Goal: Task Accomplishment & Management: Complete application form

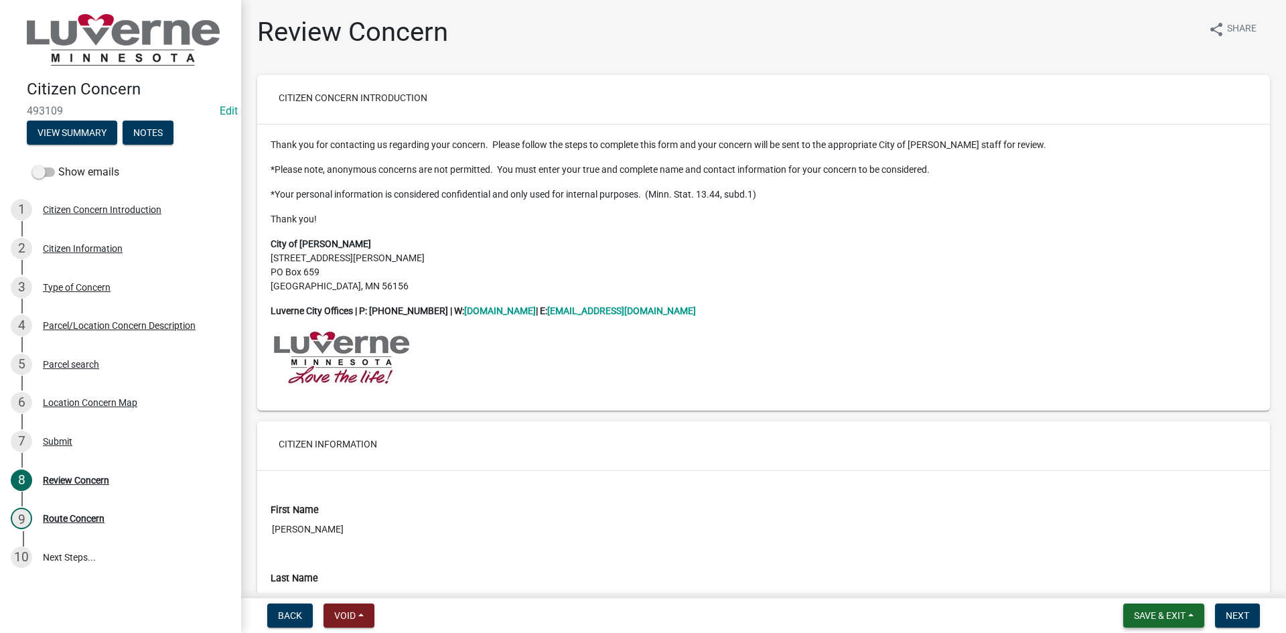
click at [1188, 615] on button "Save & Exit" at bounding box center [1163, 615] width 81 height 24
click at [1147, 579] on button "Save & Exit" at bounding box center [1150, 581] width 107 height 32
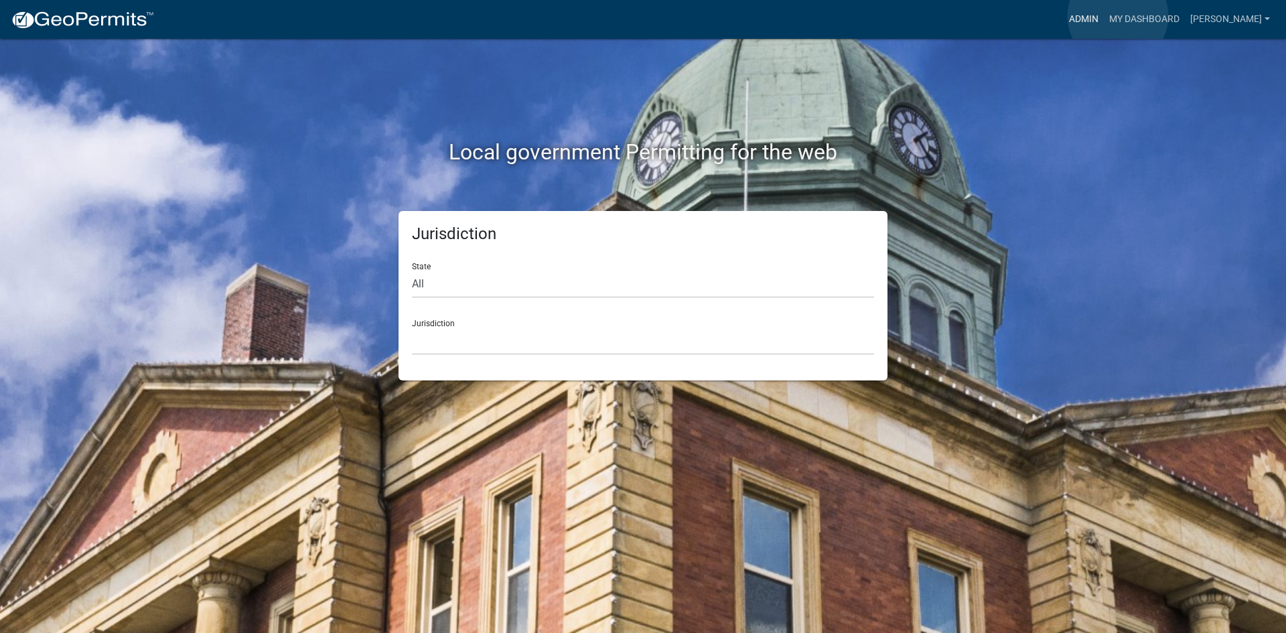
click at [1104, 16] on link "Admin" at bounding box center [1084, 19] width 40 height 25
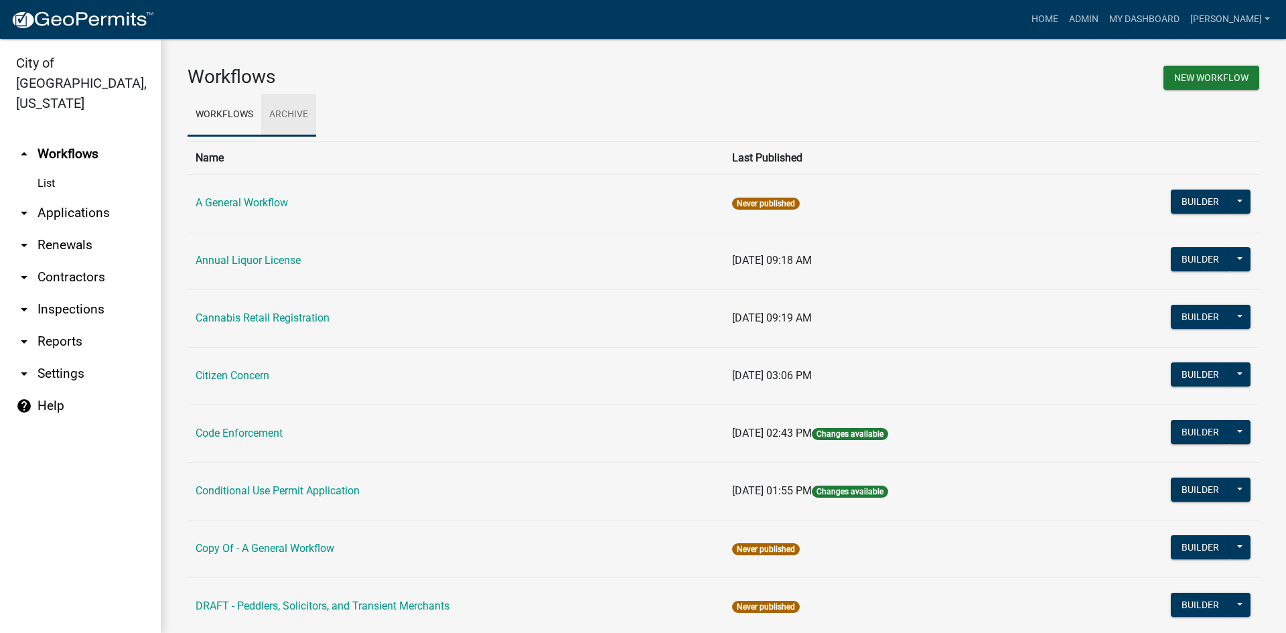
click at [282, 100] on link "Archive" at bounding box center [288, 115] width 55 height 43
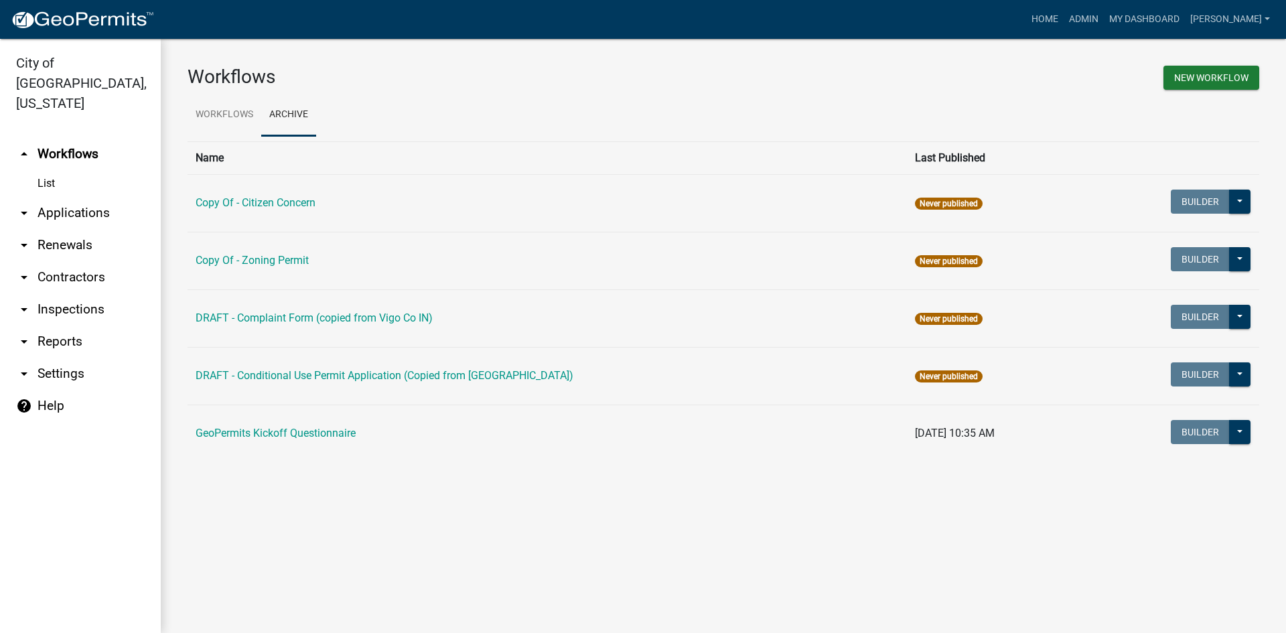
click at [27, 205] on icon "arrow_drop_down" at bounding box center [24, 213] width 16 height 16
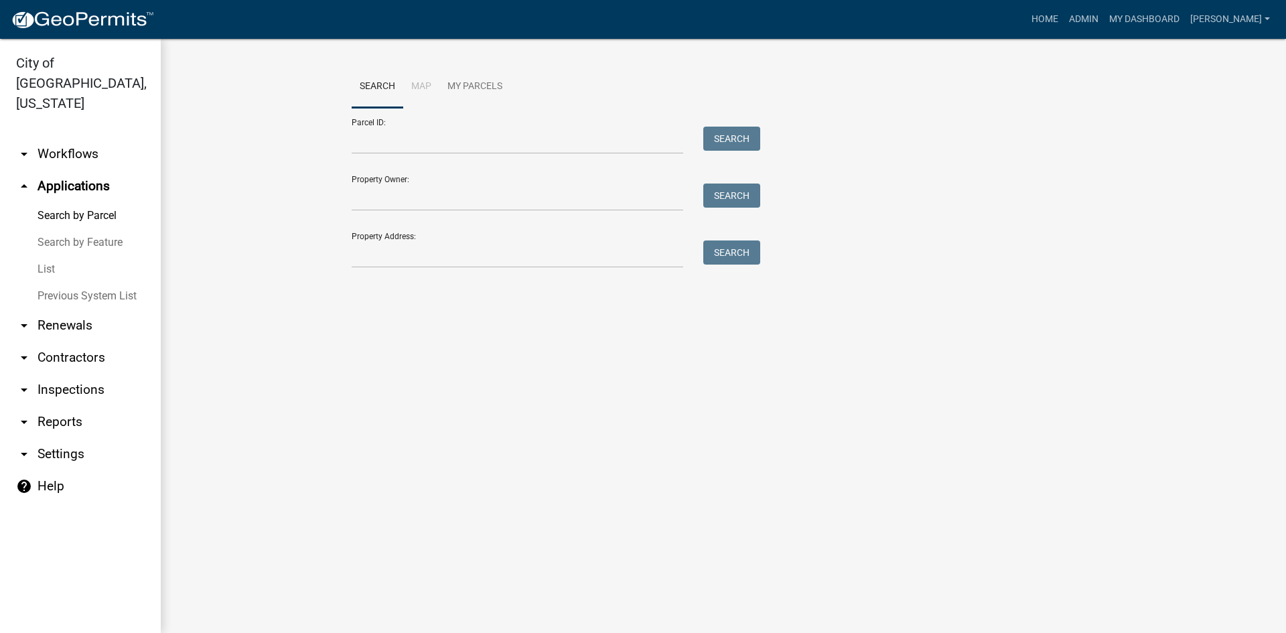
click at [41, 256] on link "List" at bounding box center [80, 269] width 161 height 27
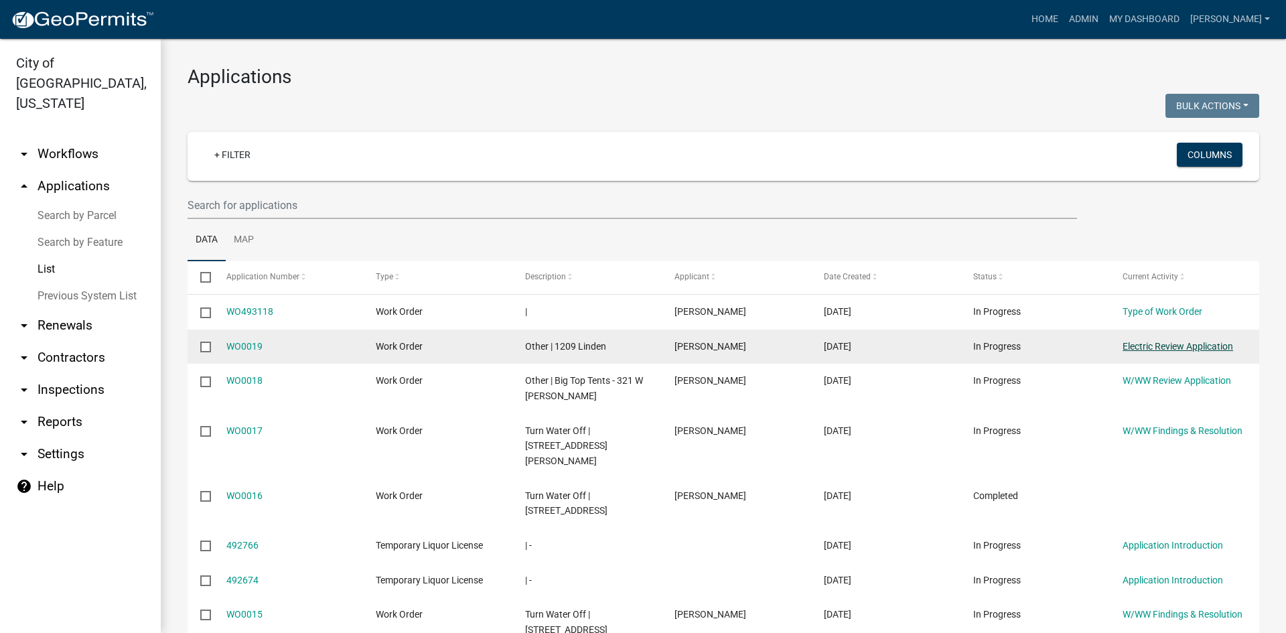
click at [1146, 351] on link "Electric Review Application" at bounding box center [1177, 346] width 111 height 11
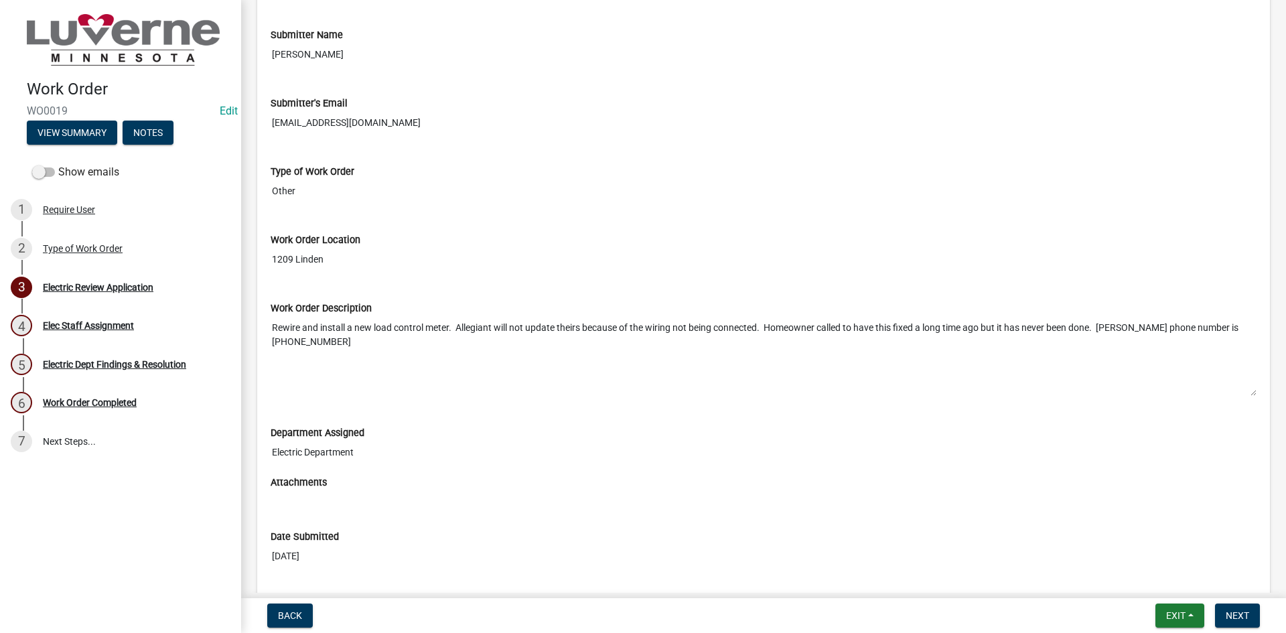
scroll to position [134, 0]
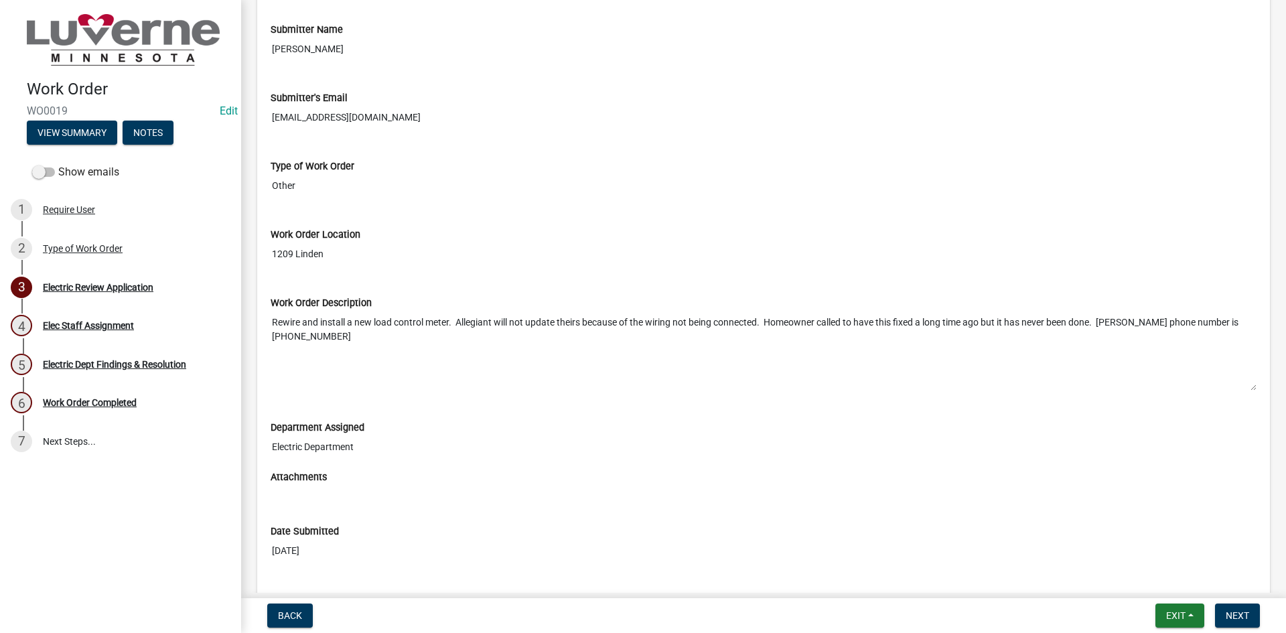
click at [305, 330] on textarea "Rewire and install a new load control meter. Allegiant will not update theirs b…" at bounding box center [764, 350] width 986 height 81
click at [305, 334] on textarea "Rewire and install a new load control meter. Allegiant will not update theirs b…" at bounding box center [764, 350] width 986 height 81
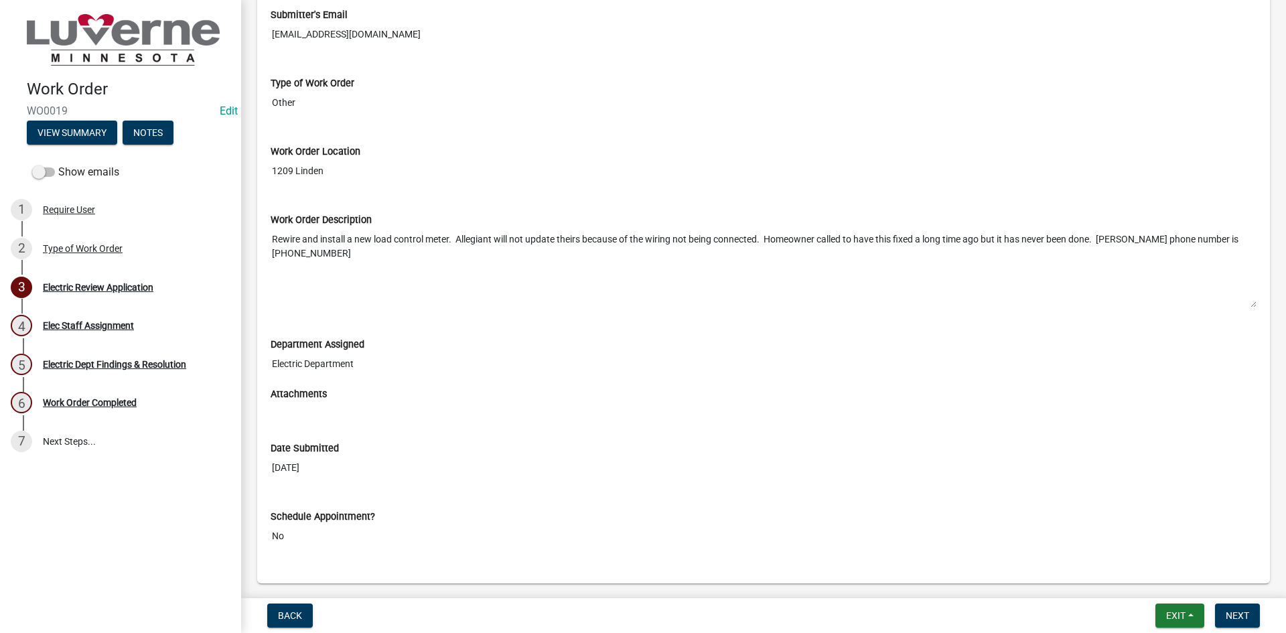
scroll to position [193, 0]
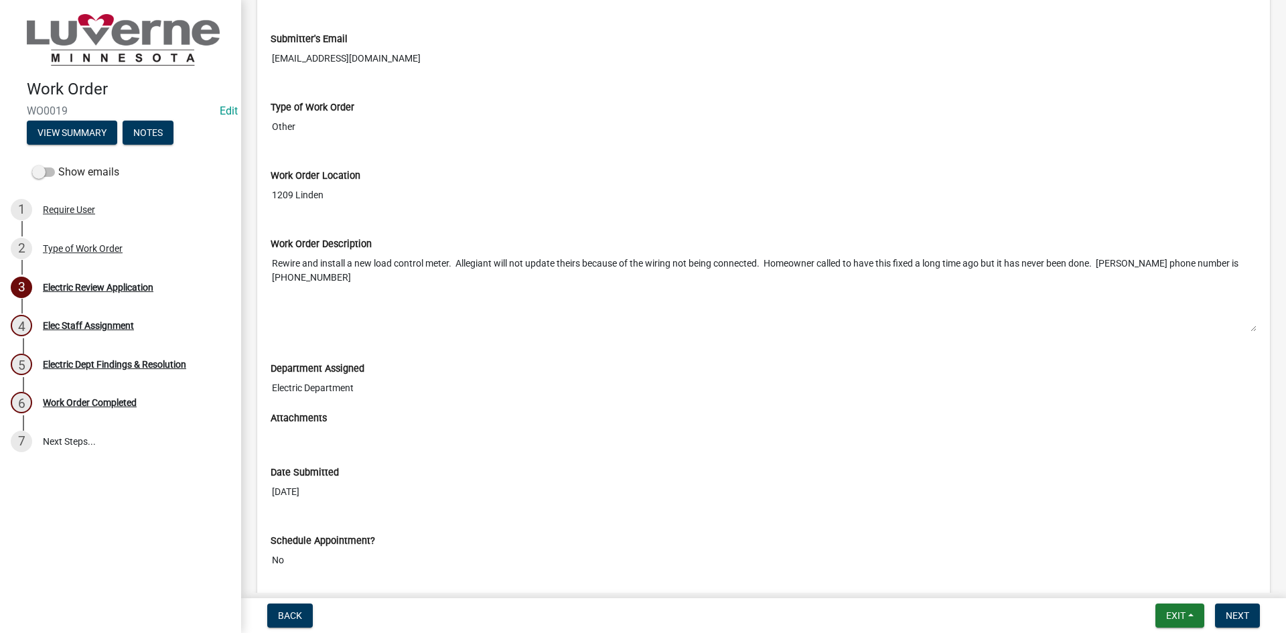
click at [746, 291] on textarea "Rewire and install a new load control meter. Allegiant will not update theirs b…" at bounding box center [764, 291] width 986 height 81
click at [745, 269] on textarea "Rewire and install a new load control meter. Allegiant will not update theirs b…" at bounding box center [764, 291] width 986 height 81
click at [838, 271] on textarea "Rewire and install a new load control meter. Allegiant will not update theirs b…" at bounding box center [764, 291] width 986 height 81
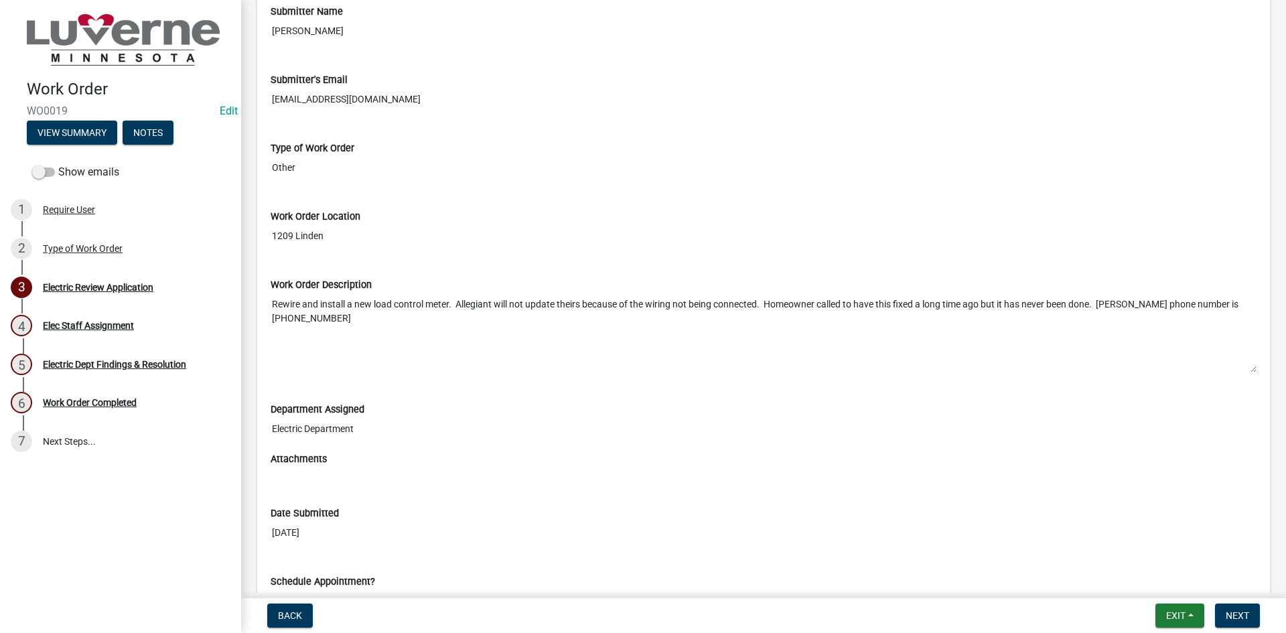
scroll to position [0, 0]
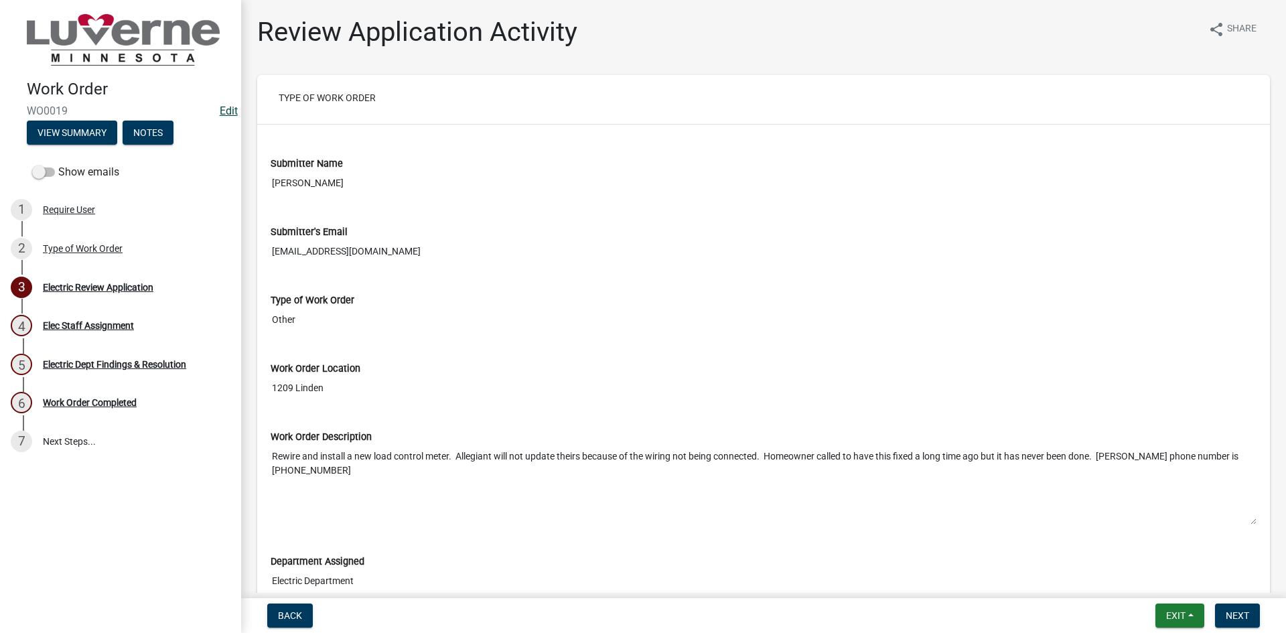
click at [229, 115] on link "Edit" at bounding box center [229, 110] width 18 height 13
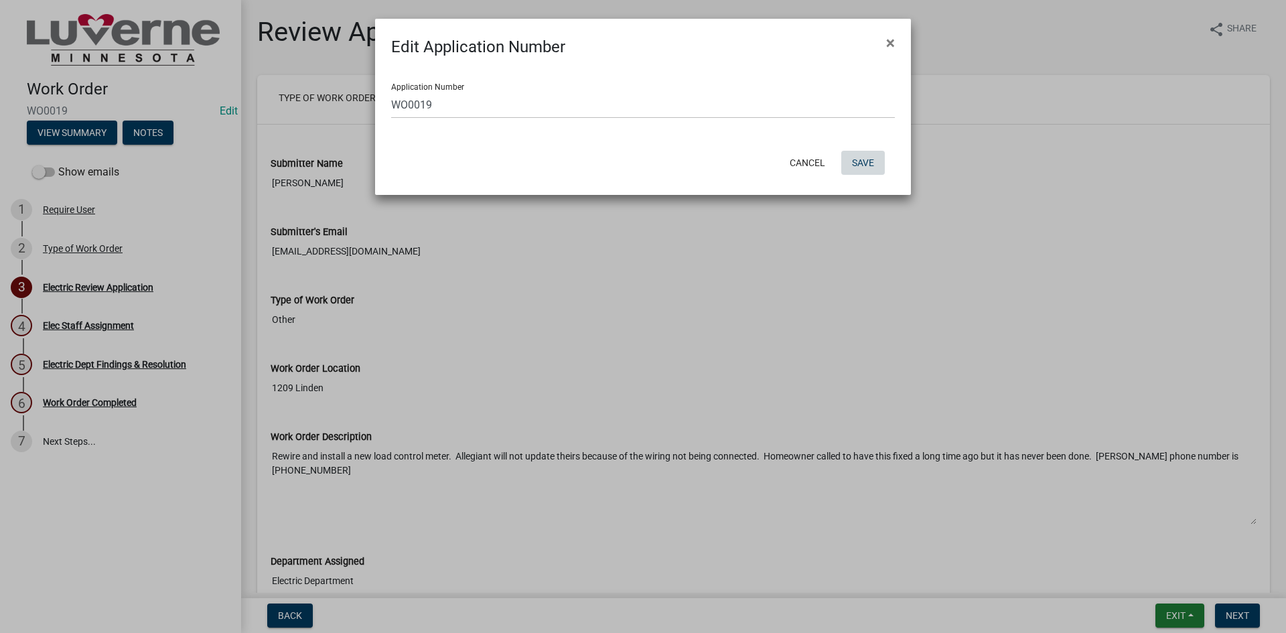
click at [868, 169] on button "Save" at bounding box center [863, 163] width 44 height 24
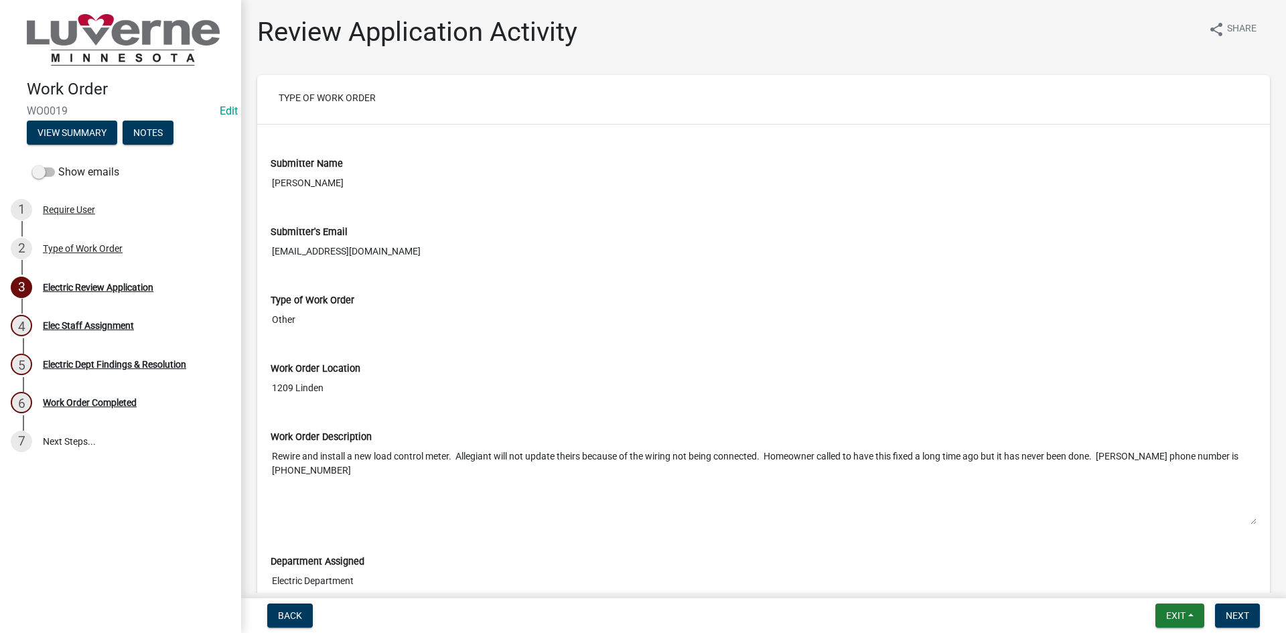
click at [549, 461] on textarea "Rewire and install a new load control meter. Allegiant will not update theirs b…" at bounding box center [764, 484] width 986 height 81
click at [548, 468] on textarea "Rewire and install a new load control meter. Allegiant will not update theirs b…" at bounding box center [764, 484] width 986 height 81
click at [545, 469] on textarea "Rewire and install a new load control meter. Allegiant will not update theirs b…" at bounding box center [764, 484] width 986 height 81
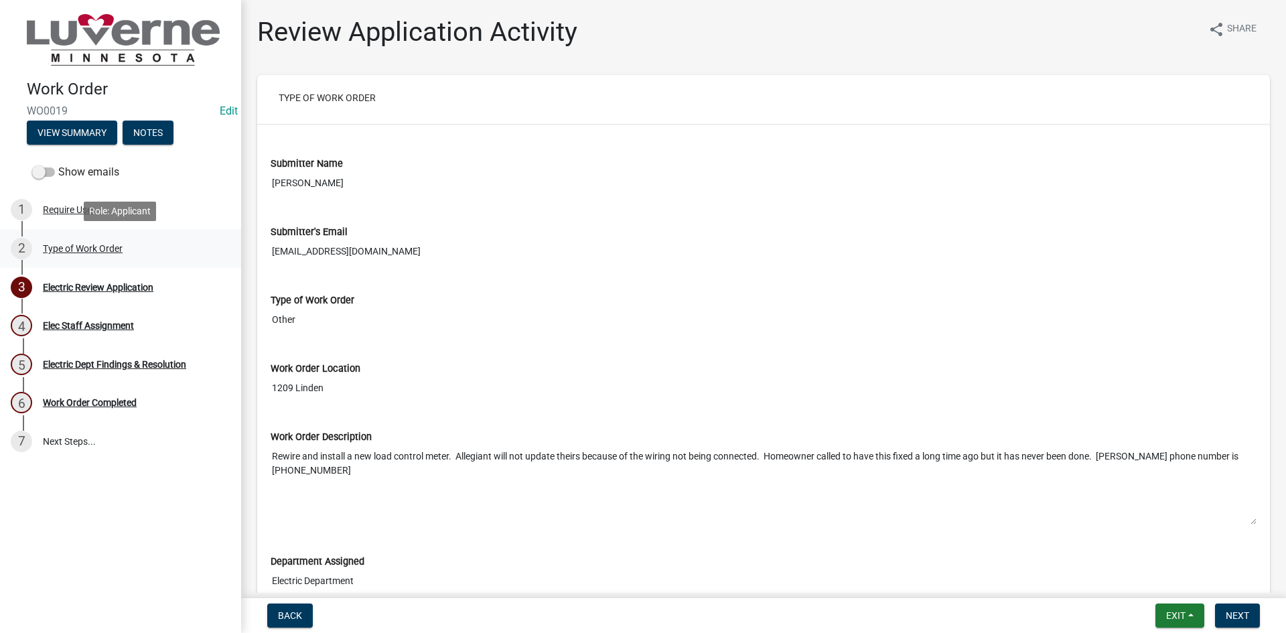
click at [107, 252] on div "Type of Work Order" at bounding box center [83, 248] width 80 height 9
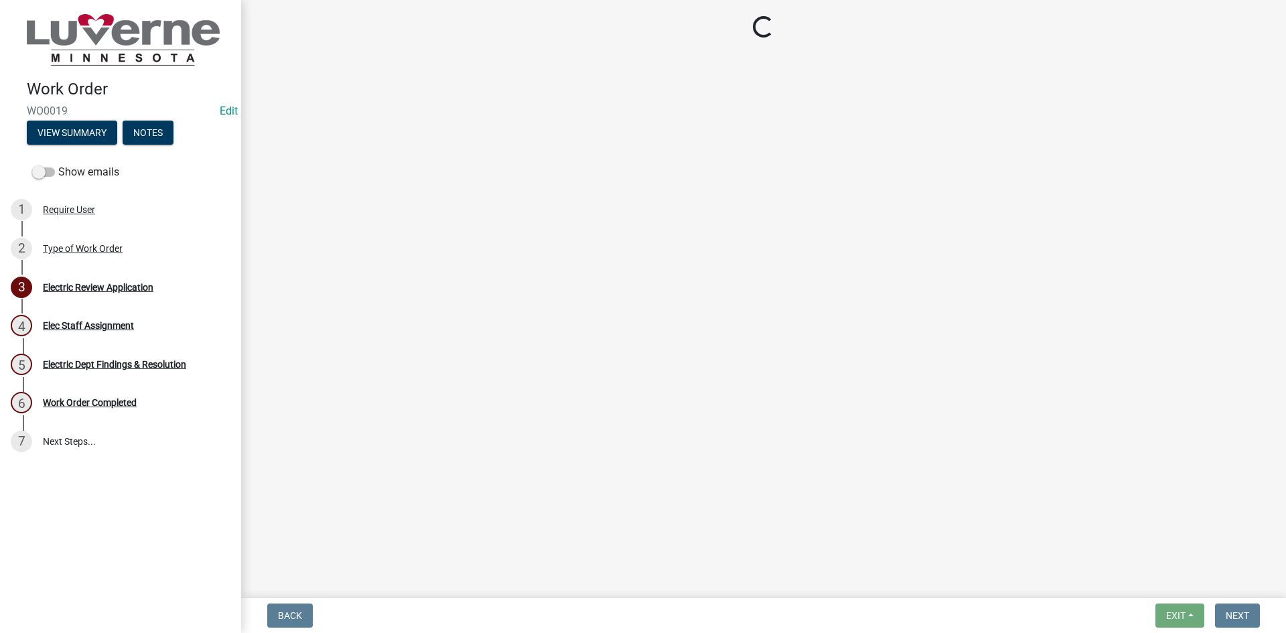
select select "a37356fd-7fe2-41e0-a89d-714e6422c72b"
select select "1c8b25b4-c1de-4134-baf2-bb76918873a0"
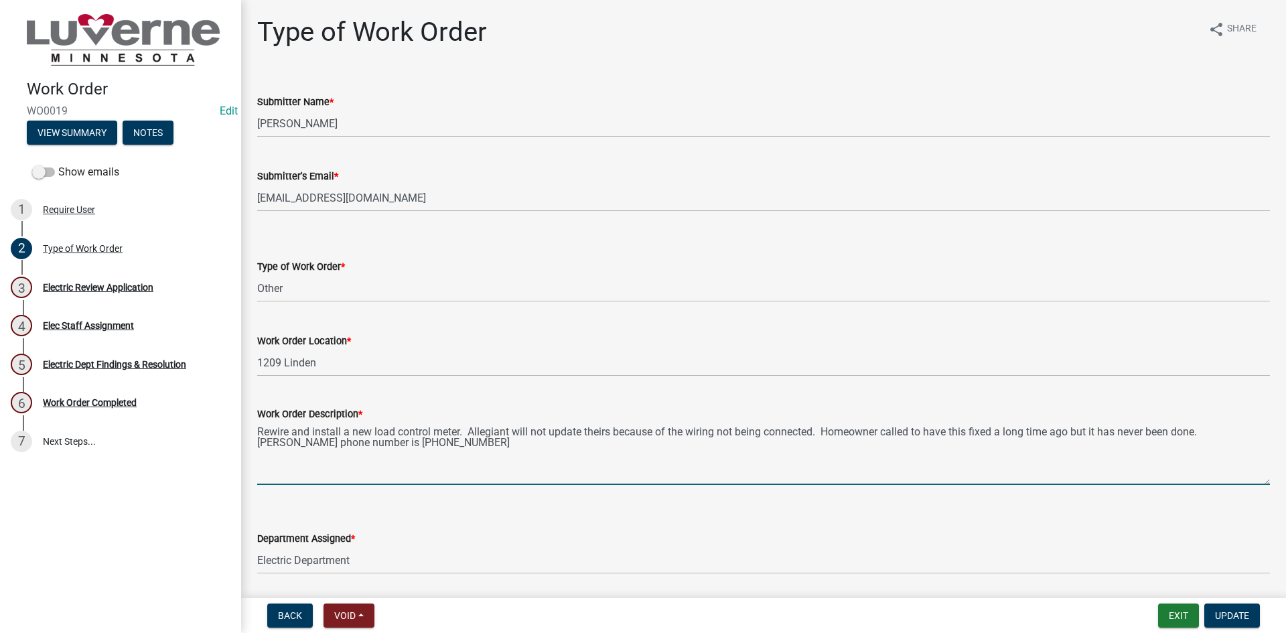
click at [409, 437] on textarea "Rewire and install a new load control meter. Allegiant will not update theirs b…" at bounding box center [763, 453] width 1013 height 63
click at [461, 451] on textarea "Rewire and install a new load control meter. Allegiant will not update theirs b…" at bounding box center [763, 453] width 1013 height 63
type textarea "Rewire and install a new load control meter. Allegiant will not update theirs b…"
click at [1180, 607] on button "Exit" at bounding box center [1178, 615] width 41 height 24
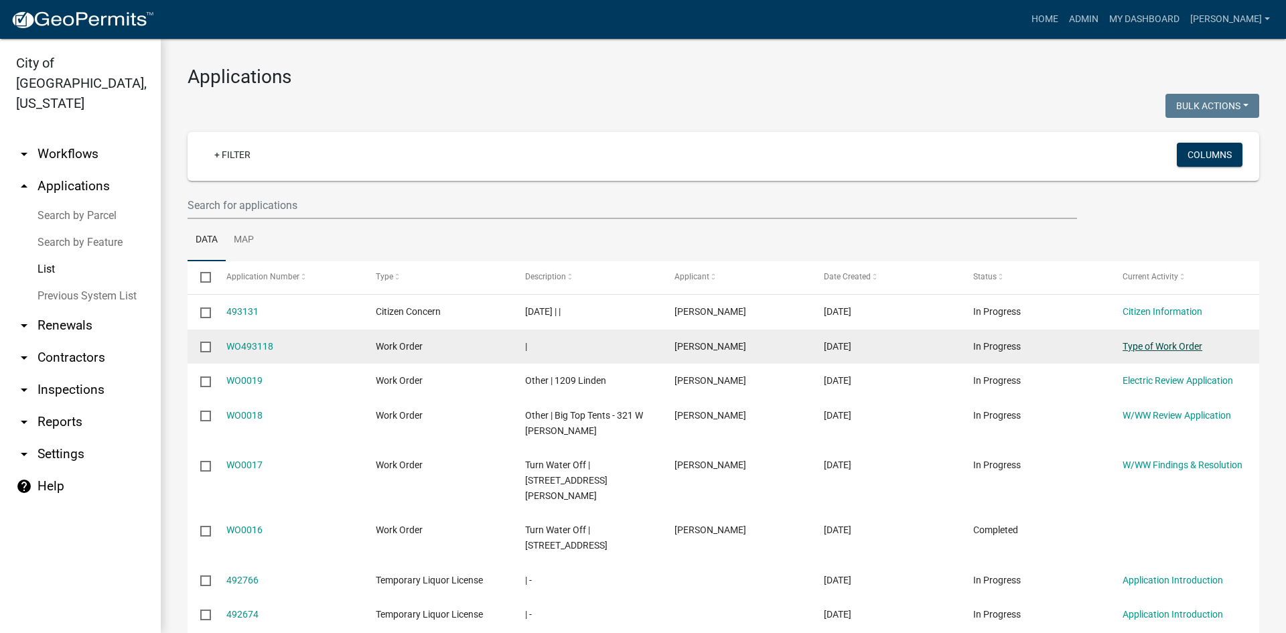
click at [1136, 345] on link "Type of Work Order" at bounding box center [1162, 346] width 80 height 11
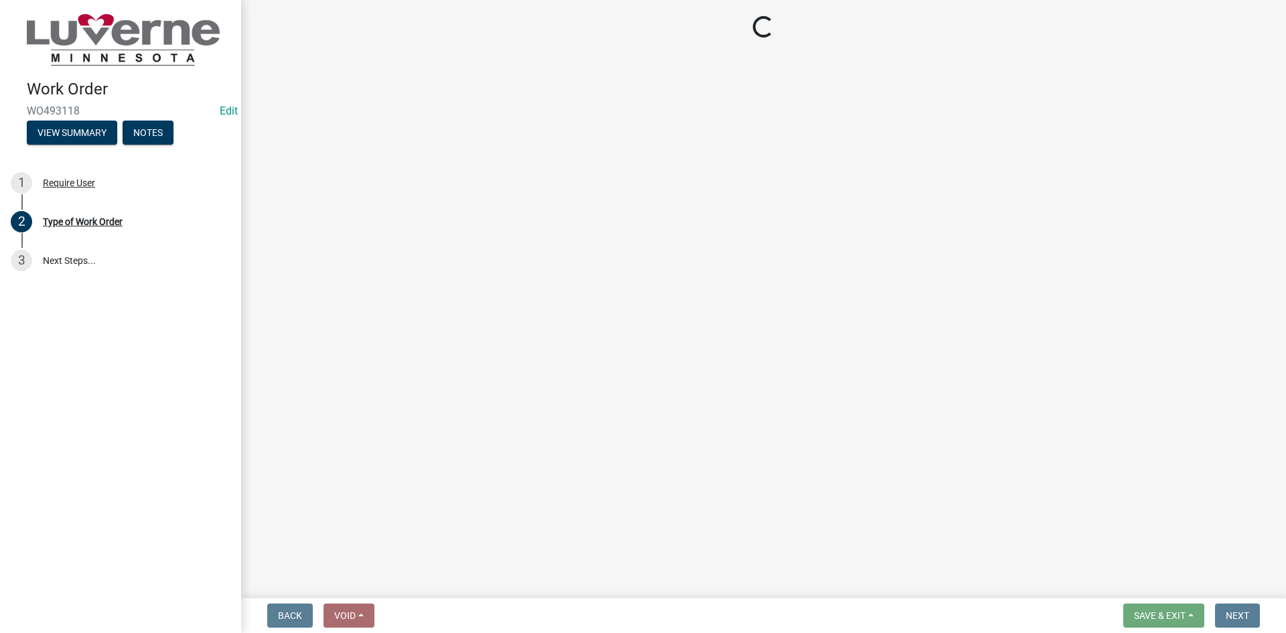
select select "a37356fd-7fe2-41e0-a89d-714e6422c72b"
select select "1c8b25b4-c1de-4134-baf2-bb76918873a0"
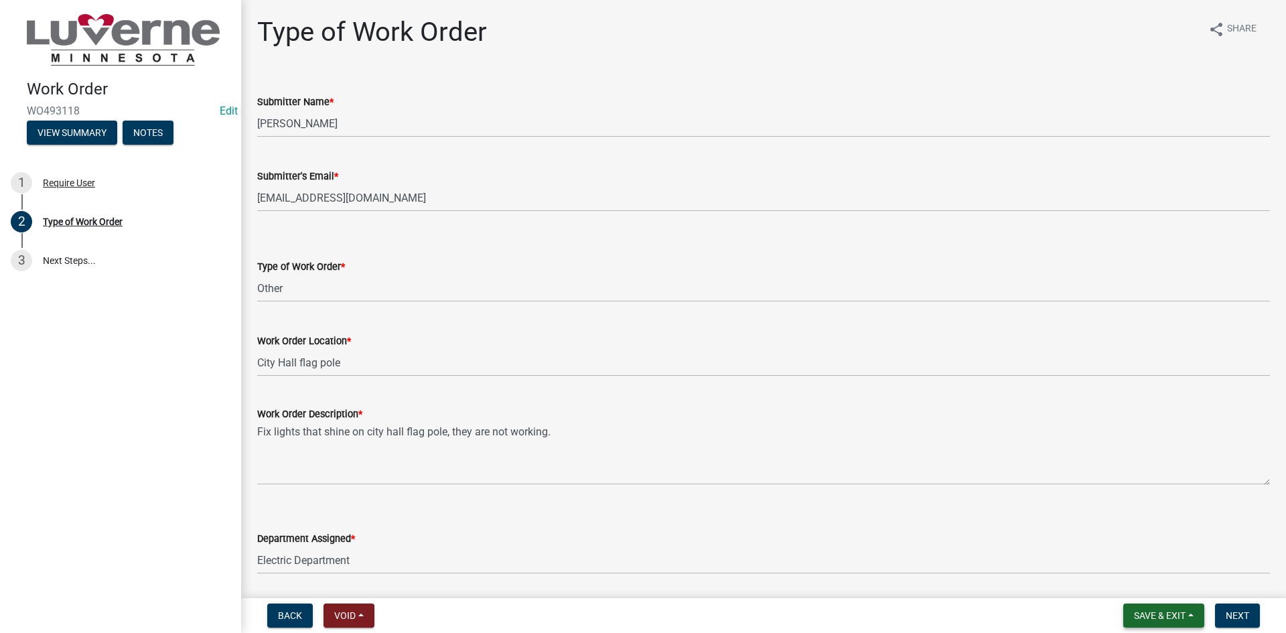
click at [1161, 611] on span "Save & Exit" at bounding box center [1160, 615] width 52 height 11
click at [1161, 593] on button "Save & Exit" at bounding box center [1150, 581] width 107 height 32
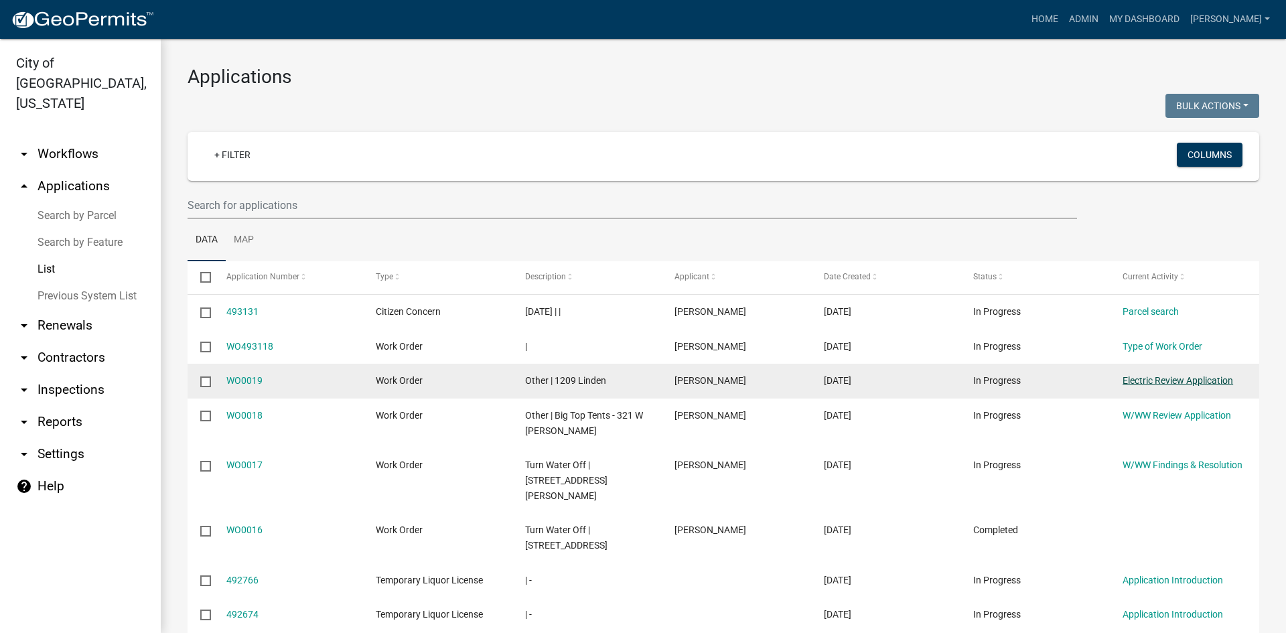
click at [1147, 376] on link "Electric Review Application" at bounding box center [1177, 380] width 111 height 11
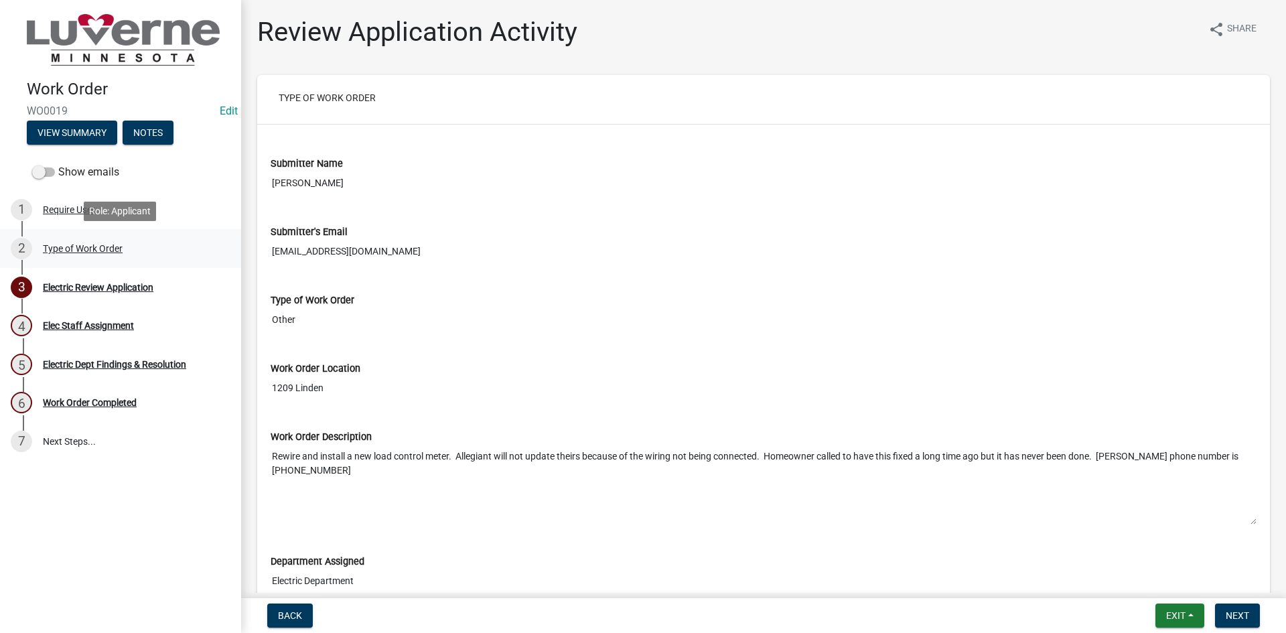
click at [117, 252] on div "Type of Work Order" at bounding box center [83, 248] width 80 height 9
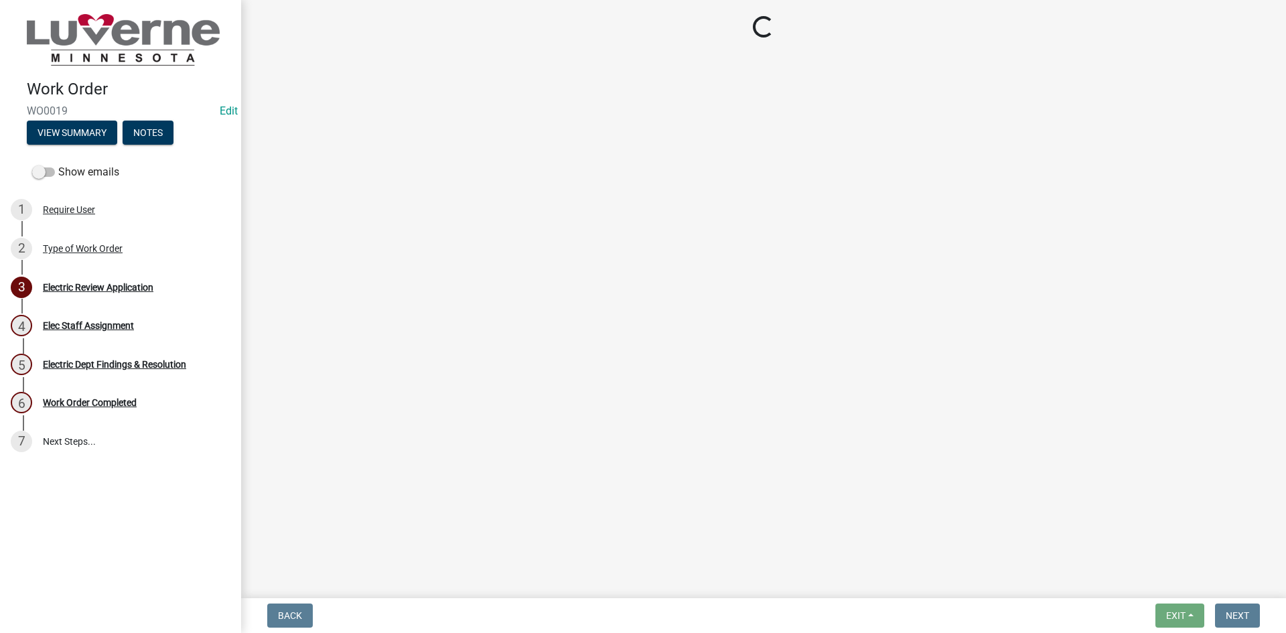
select select "a37356fd-7fe2-41e0-a89d-714e6422c72b"
select select "1c8b25b4-c1de-4134-baf2-bb76918873a0"
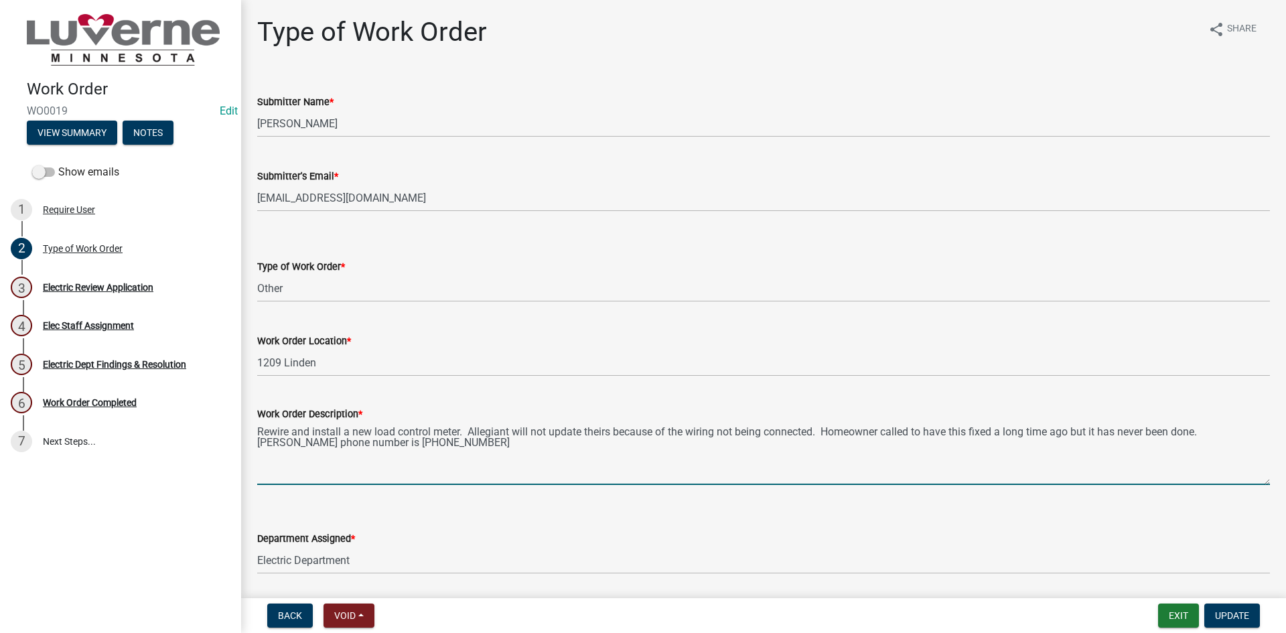
click at [476, 446] on textarea "Rewire and install a new load control meter. Allegiant will not update theirs b…" at bounding box center [763, 453] width 1013 height 63
click at [231, 115] on link "Edit" at bounding box center [229, 110] width 18 height 13
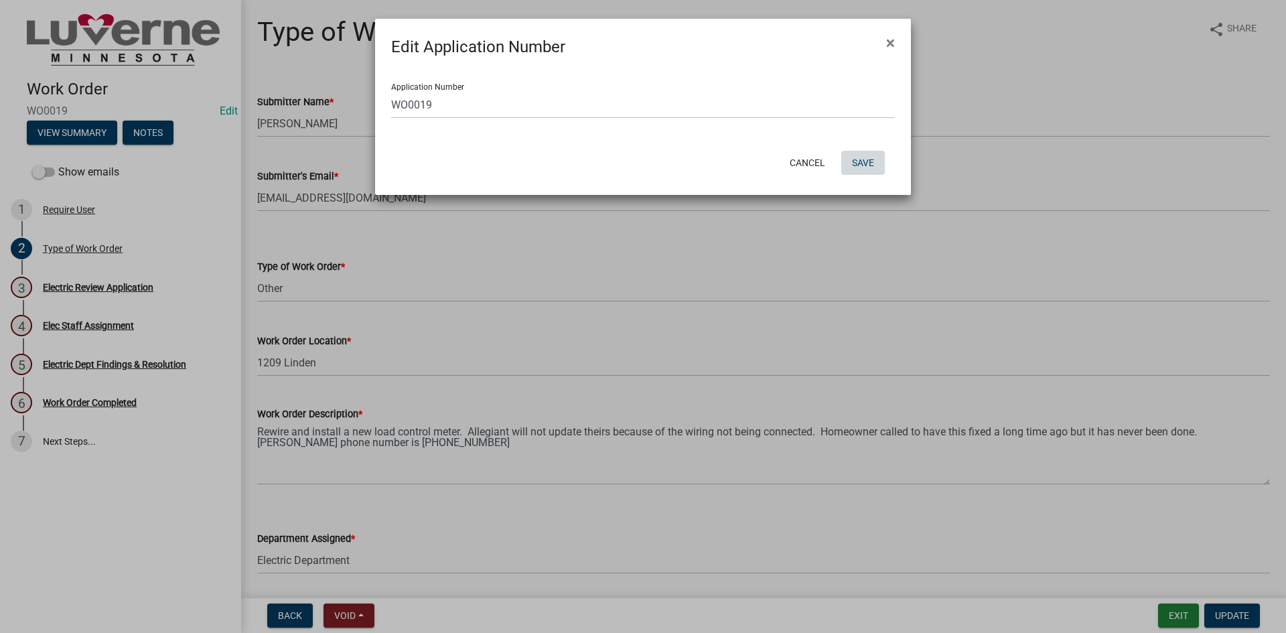
click at [870, 159] on button "Save" at bounding box center [863, 163] width 44 height 24
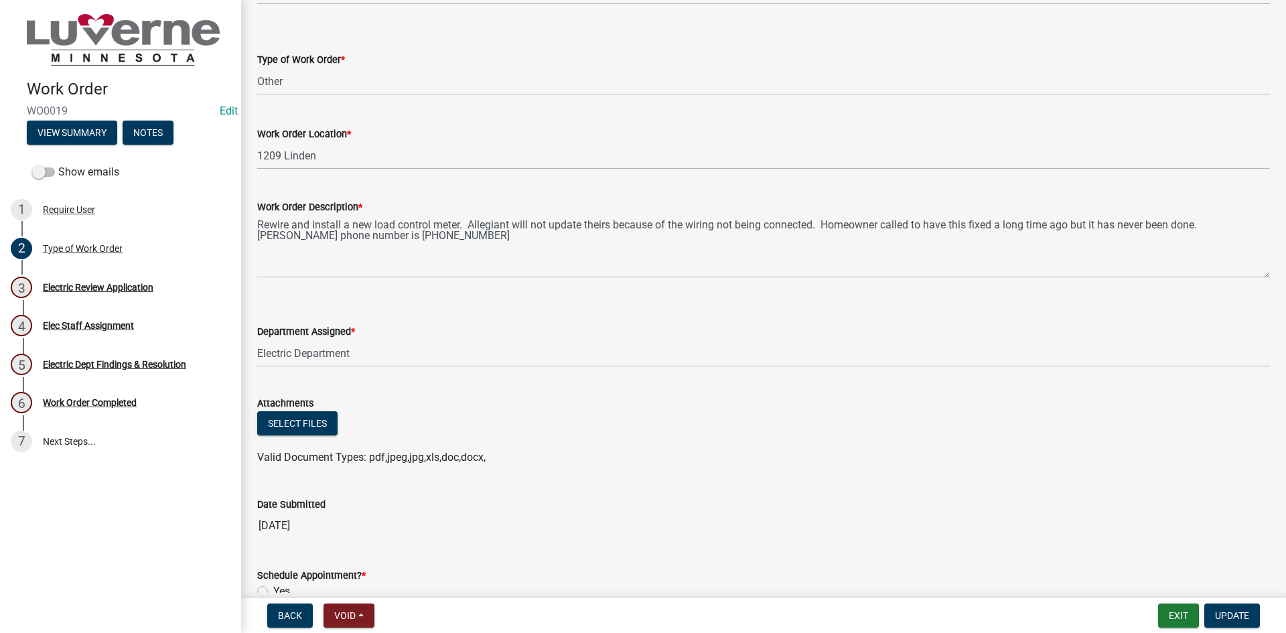
scroll to position [26, 0]
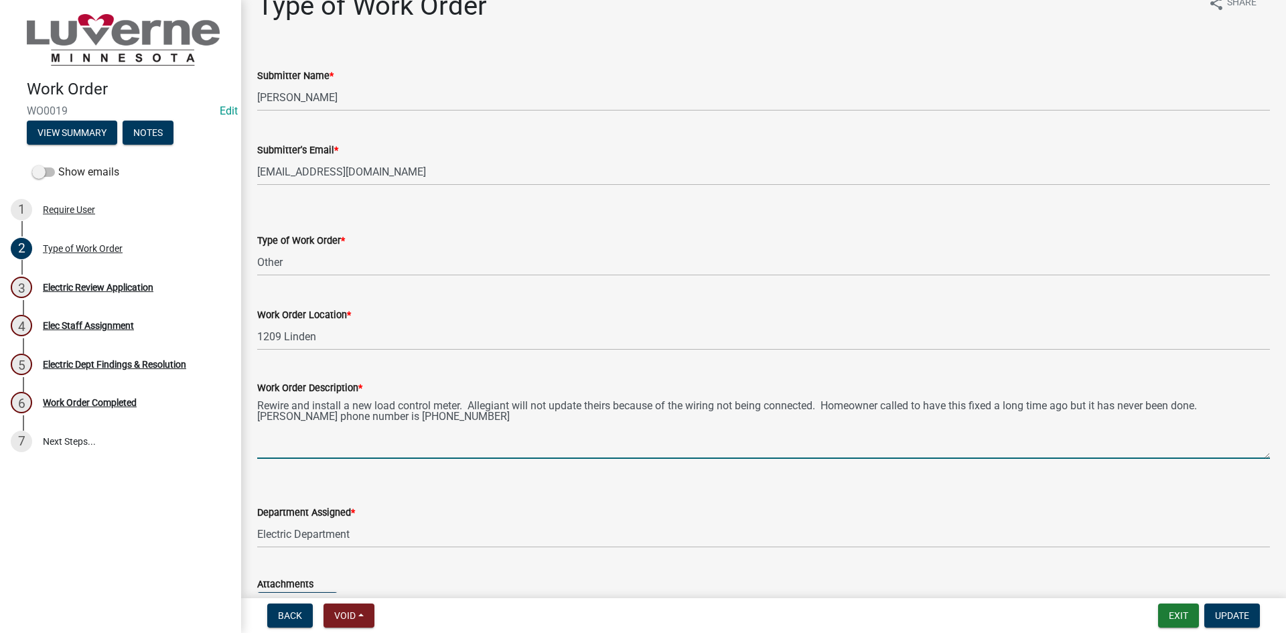
click at [430, 427] on textarea "Rewire and install a new load control meter. Allegiant will not update theirs b…" at bounding box center [763, 427] width 1013 height 63
type textarea "Rewire and install a new load control meter. Allegiant will not update theirs b…"
click at [1226, 607] on button "Update" at bounding box center [1232, 615] width 56 height 24
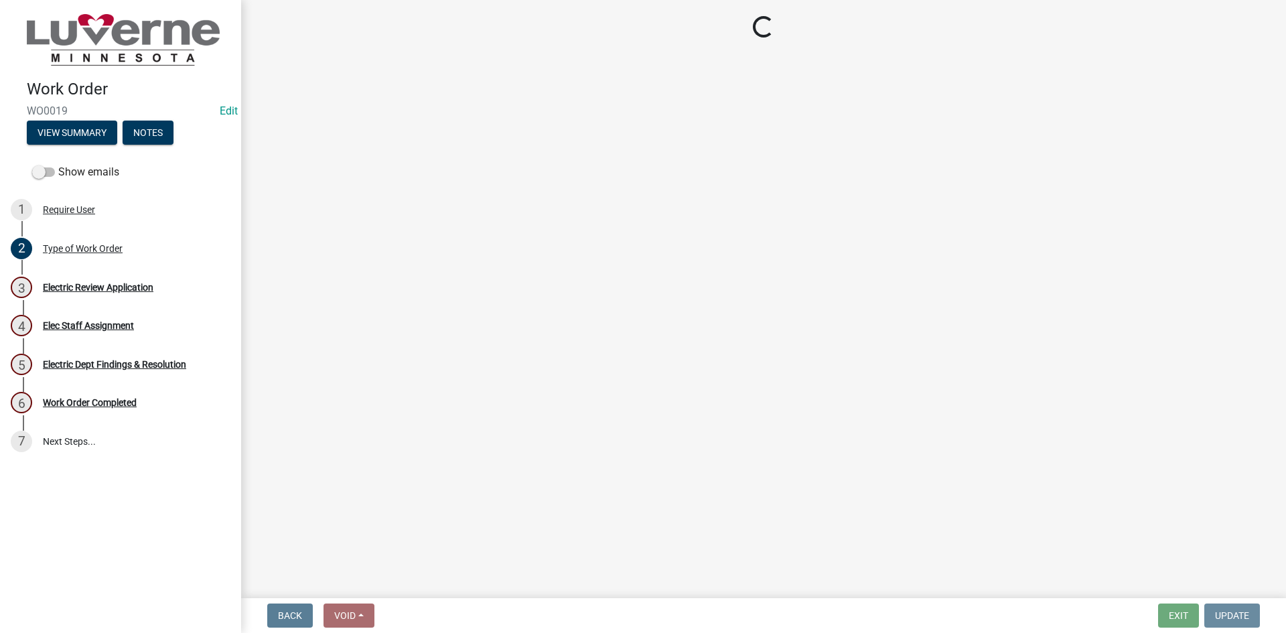
scroll to position [0, 0]
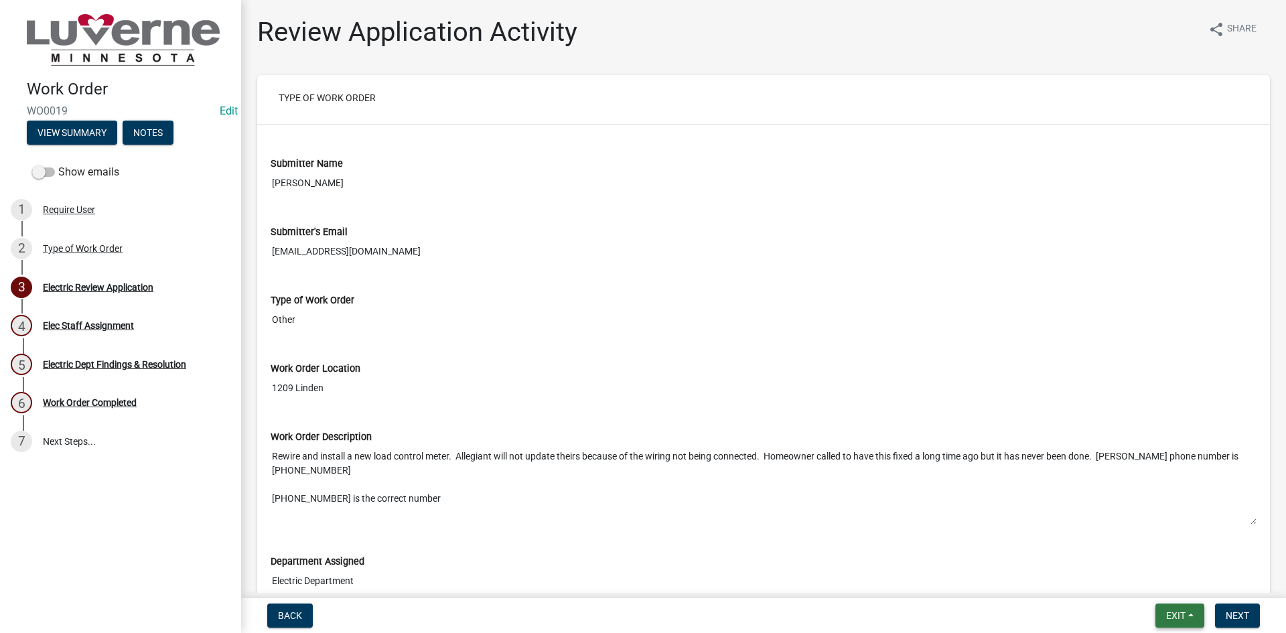
click at [1188, 609] on button "Exit" at bounding box center [1179, 615] width 49 height 24
click at [1173, 586] on button "Save & Exit" at bounding box center [1150, 581] width 107 height 32
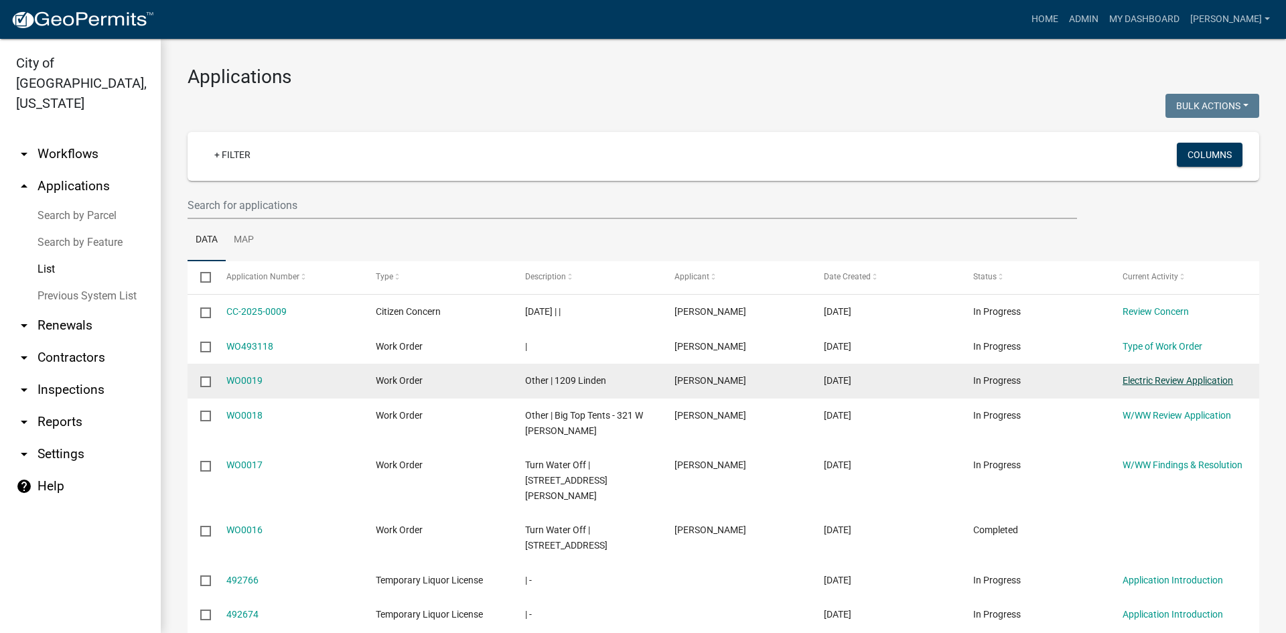
click at [1126, 383] on link "Electric Review Application" at bounding box center [1177, 380] width 111 height 11
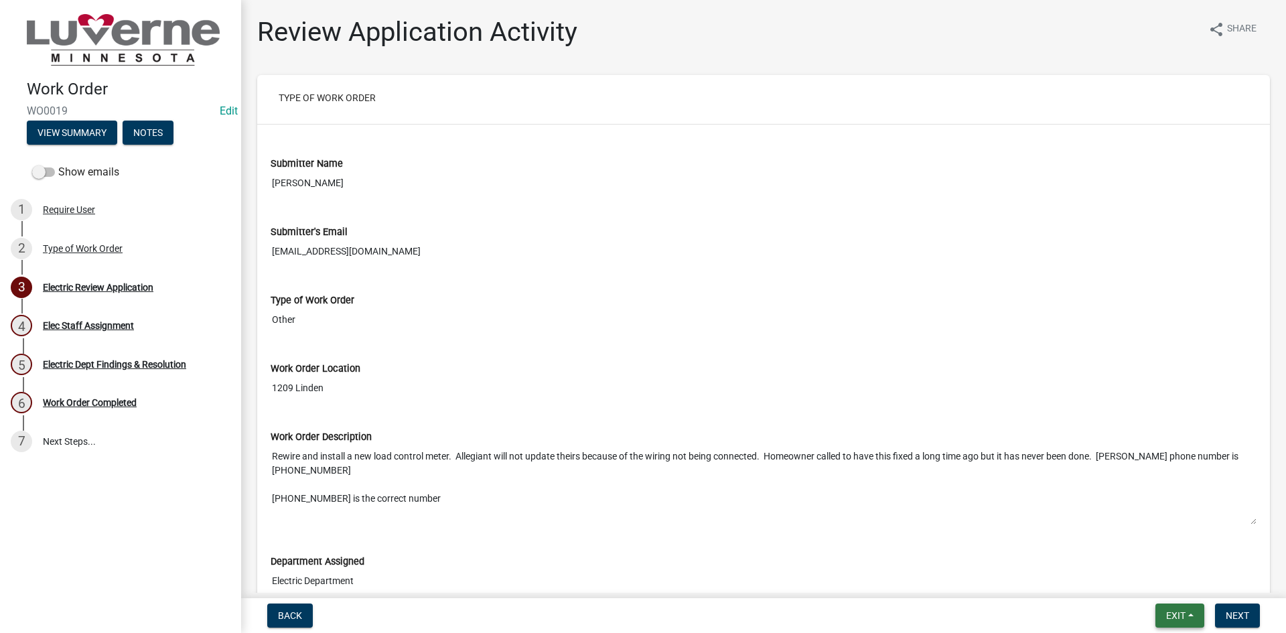
click at [1183, 607] on button "Exit" at bounding box center [1179, 615] width 49 height 24
click at [1159, 579] on button "Save & Exit" at bounding box center [1150, 581] width 107 height 32
